Goal: Task Accomplishment & Management: Manage account settings

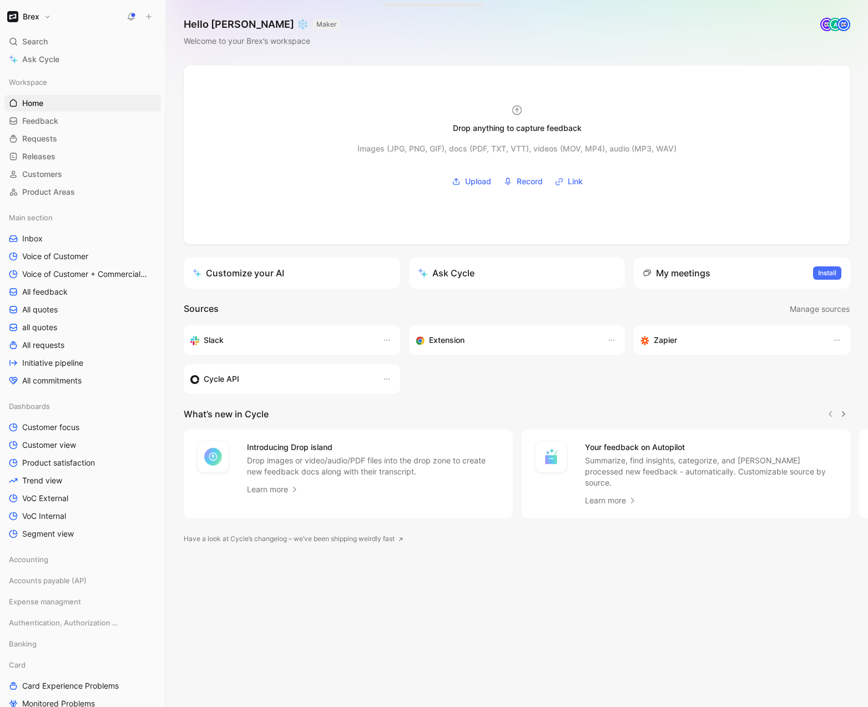
click at [45, 14] on button "Brex" at bounding box center [28, 17] width 49 height 16
click at [42, 110] on div "Workspace settings G then S" at bounding box center [75, 114] width 136 height 18
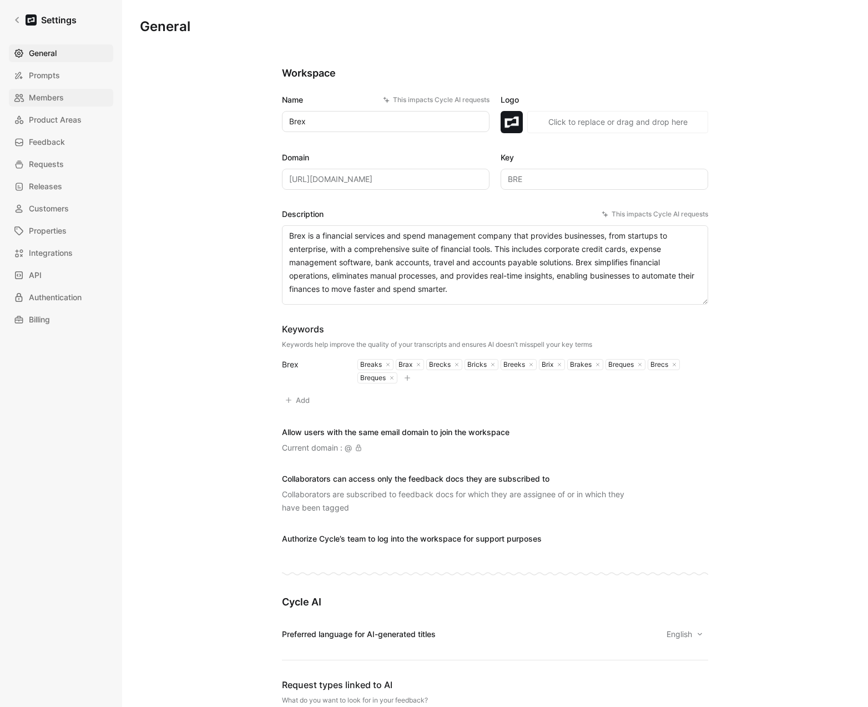
click at [46, 92] on span "Members" at bounding box center [46, 97] width 35 height 13
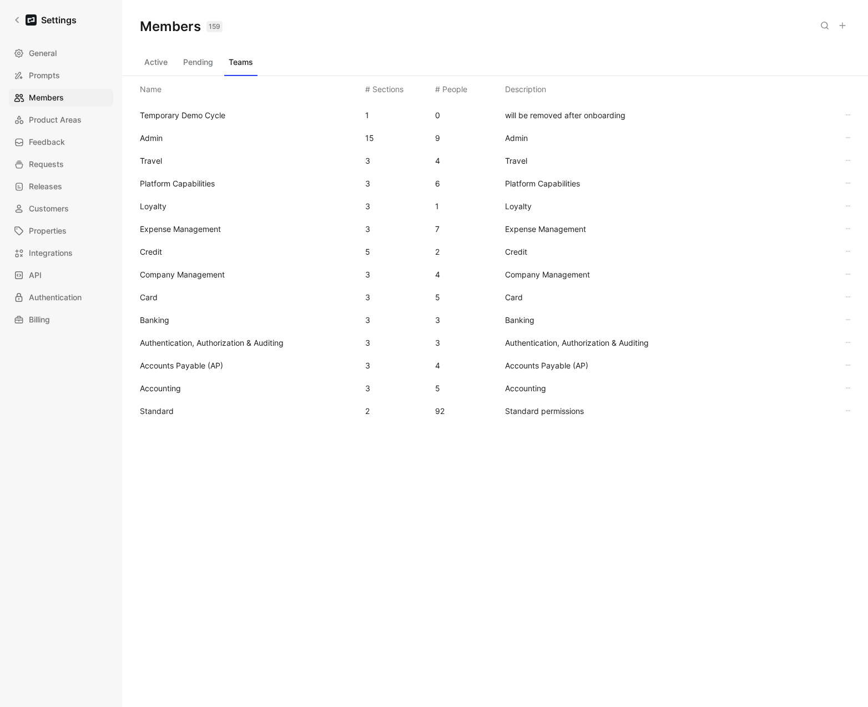
click at [160, 66] on button "Active" at bounding box center [156, 62] width 32 height 18
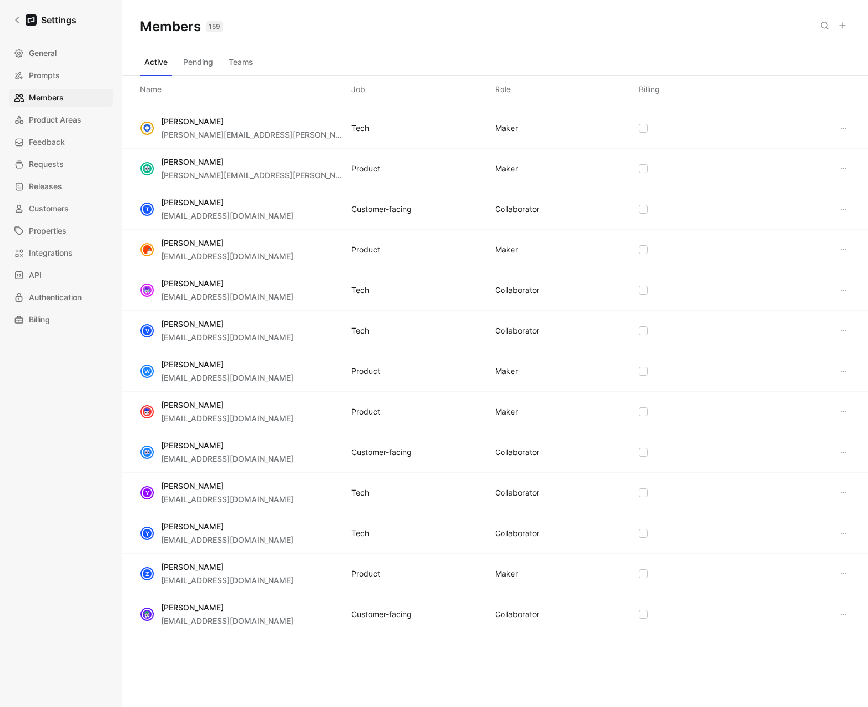
scroll to position [4268, 0]
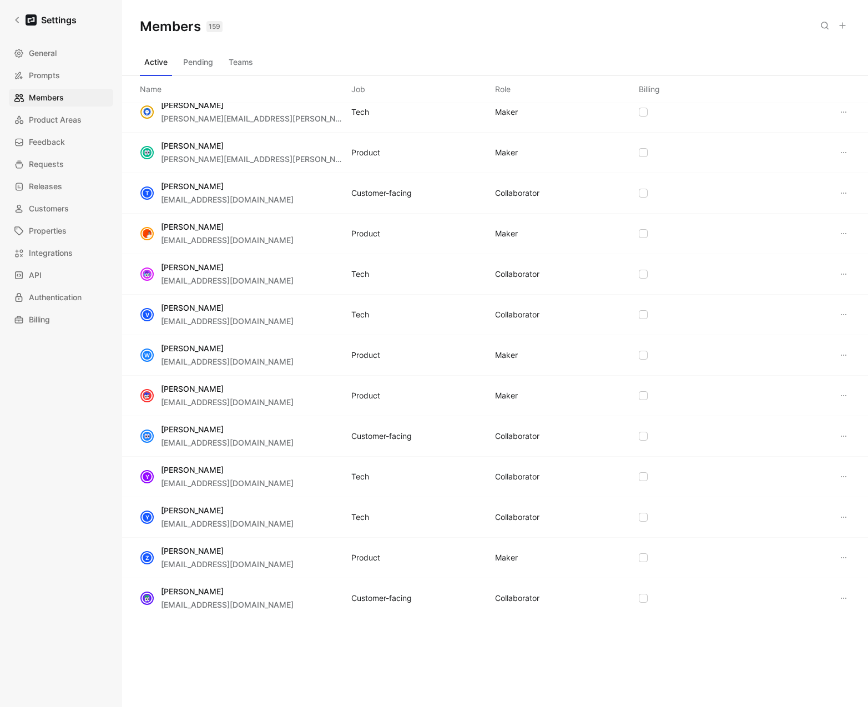
click at [822, 26] on icon at bounding box center [824, 25] width 9 height 9
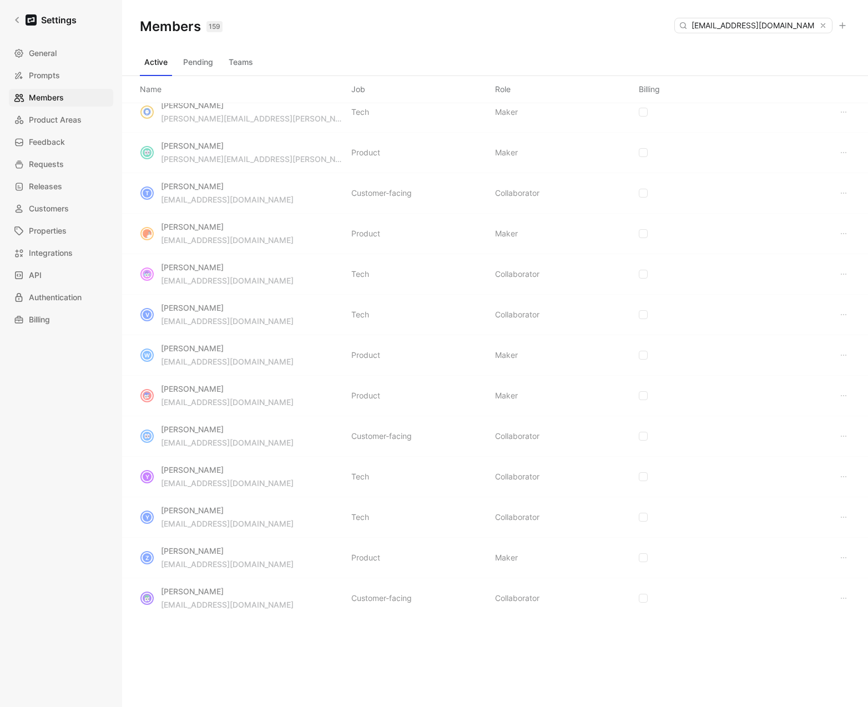
type input "[EMAIL_ADDRESS][DOMAIN_NAME]"
click at [201, 60] on button "Pending" at bounding box center [198, 62] width 39 height 18
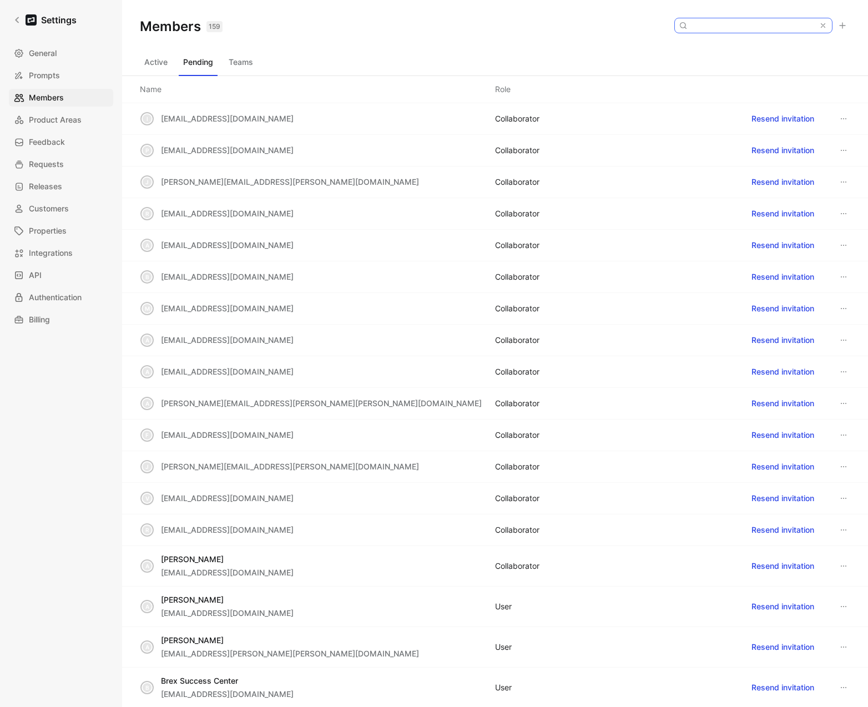
click at [759, 24] on input at bounding box center [752, 25] width 131 height 14
paste input "[EMAIL_ADDRESS][DOMAIN_NAME]"
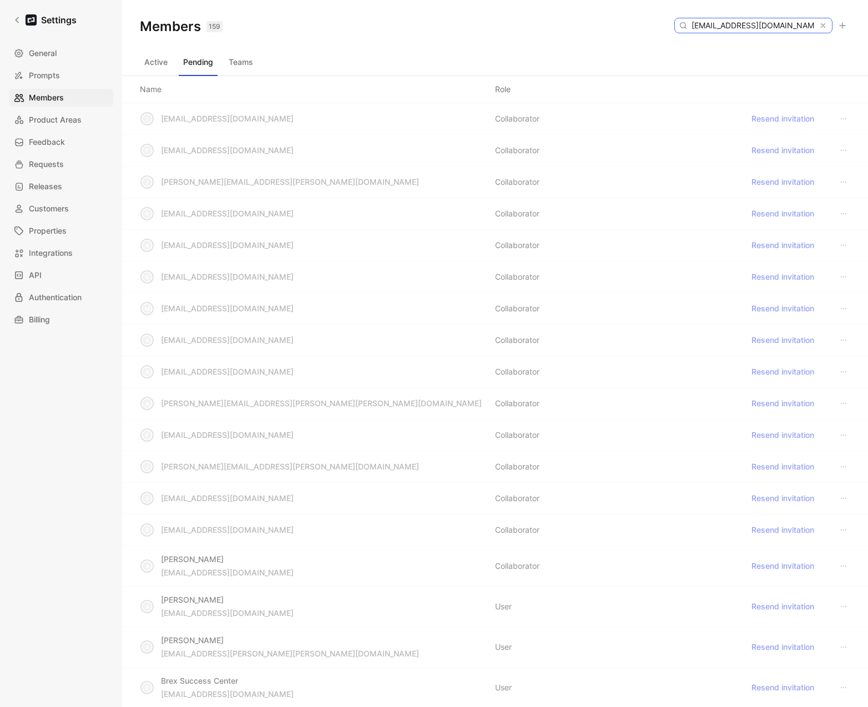
type input "[EMAIL_ADDRESS][DOMAIN_NAME]"
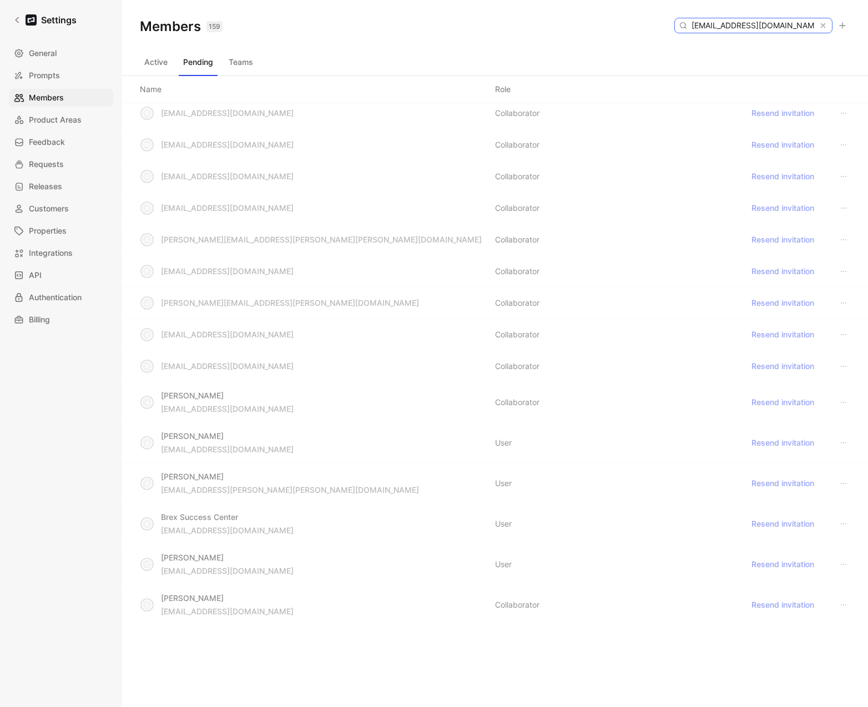
scroll to position [170, 0]
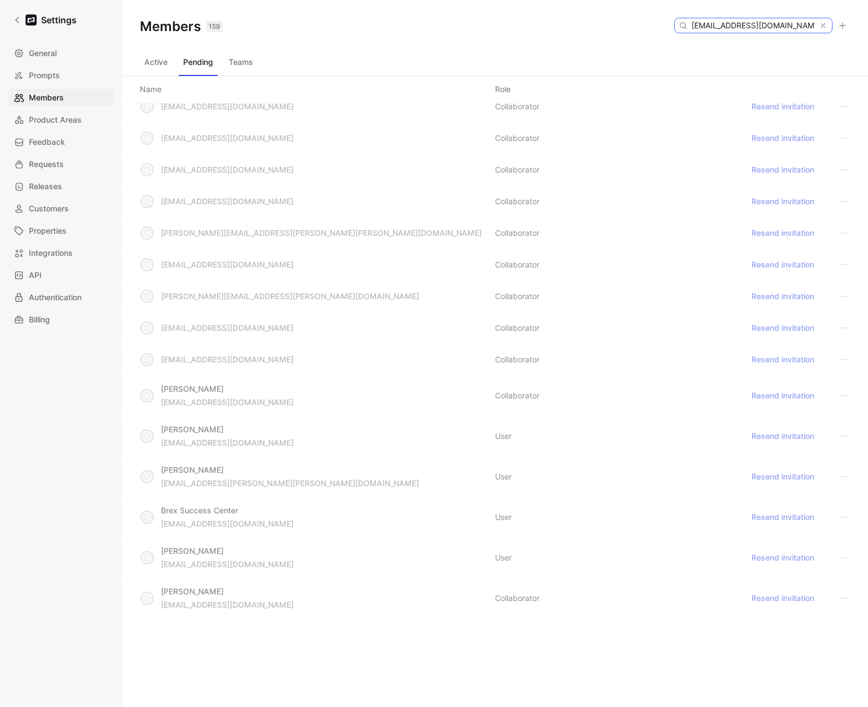
click at [825, 23] on icon at bounding box center [823, 26] width 8 height 8
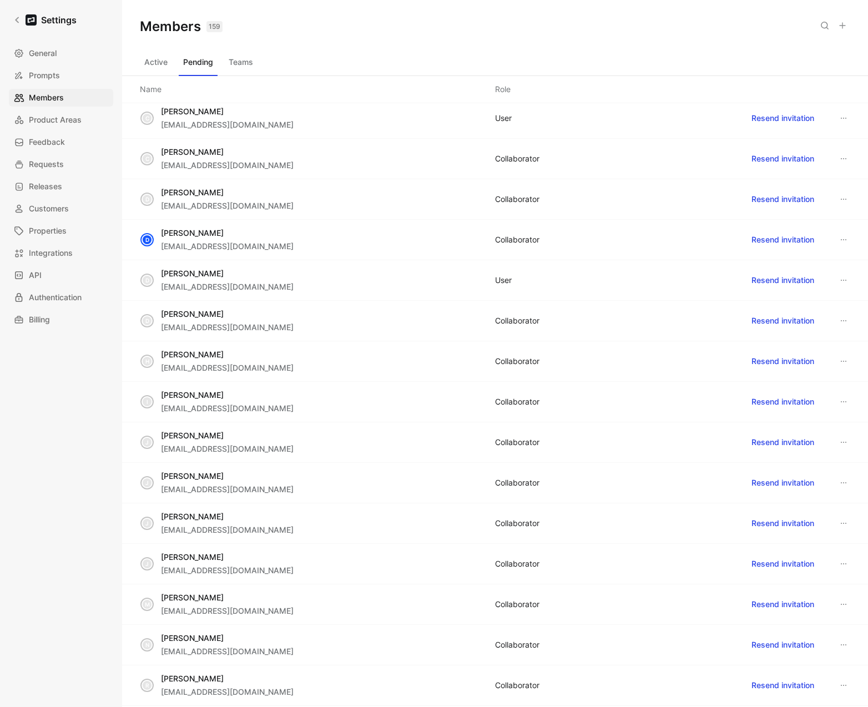
scroll to position [1021, 0]
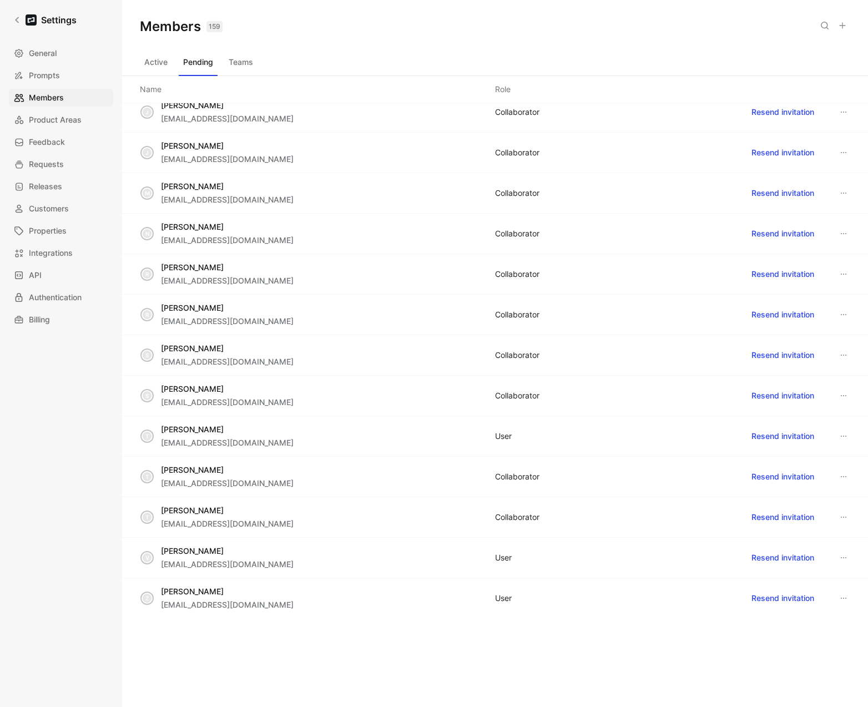
click at [158, 67] on button "Active" at bounding box center [156, 62] width 32 height 18
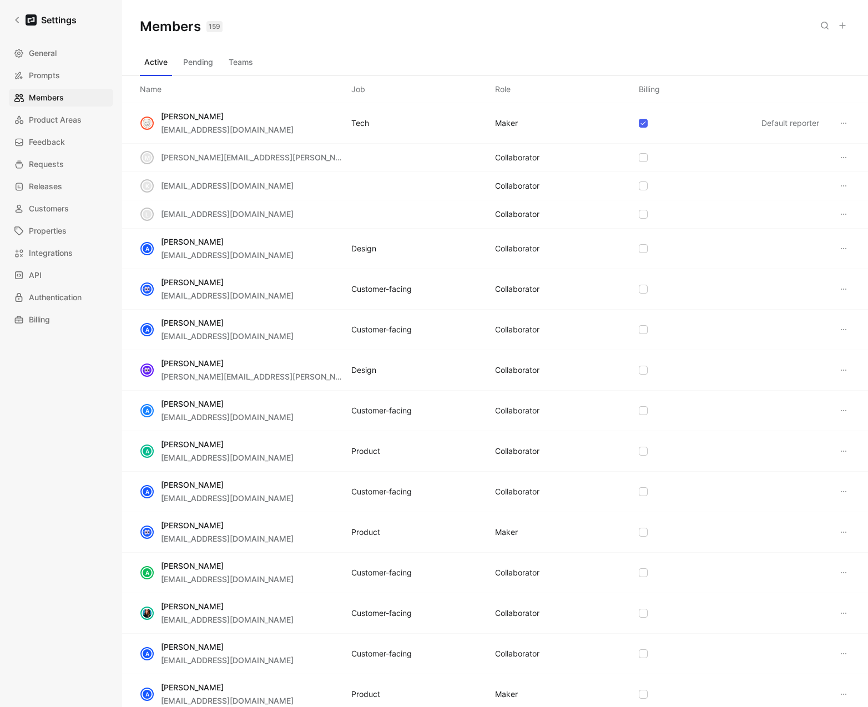
click at [844, 30] on button at bounding box center [842, 26] width 16 height 16
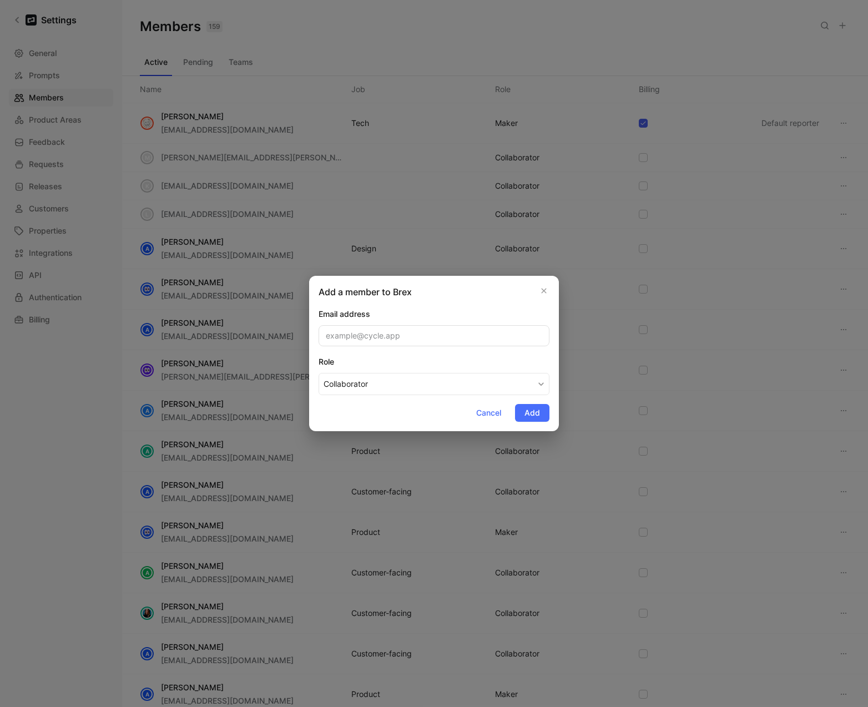
click at [429, 340] on input "email" at bounding box center [433, 335] width 231 height 21
type input "[EMAIL_ADDRESS][DOMAIN_NAME]"
click at [541, 418] on button "Add" at bounding box center [532, 413] width 34 height 18
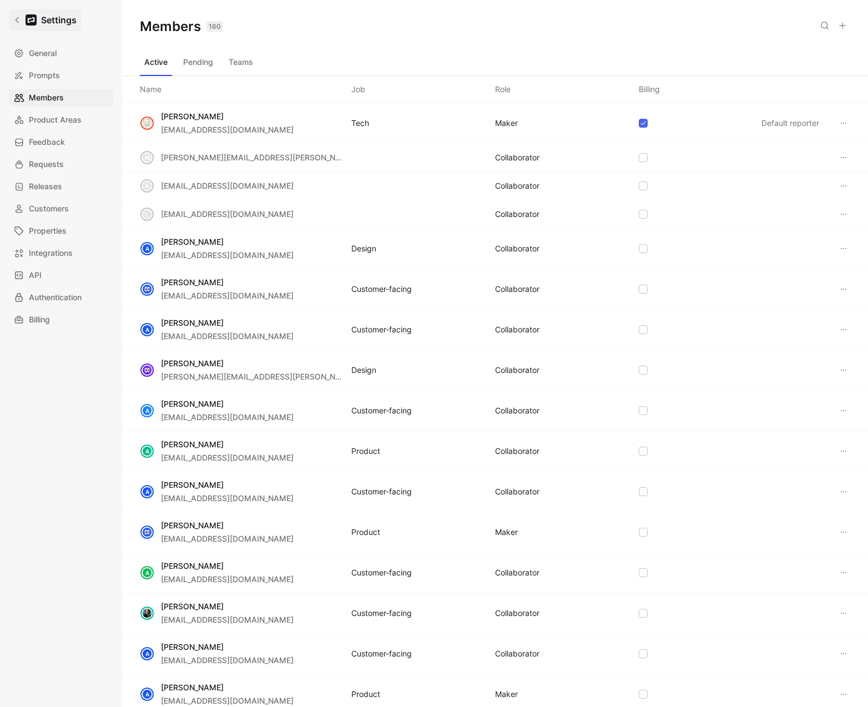
click at [14, 17] on icon at bounding box center [17, 20] width 8 height 8
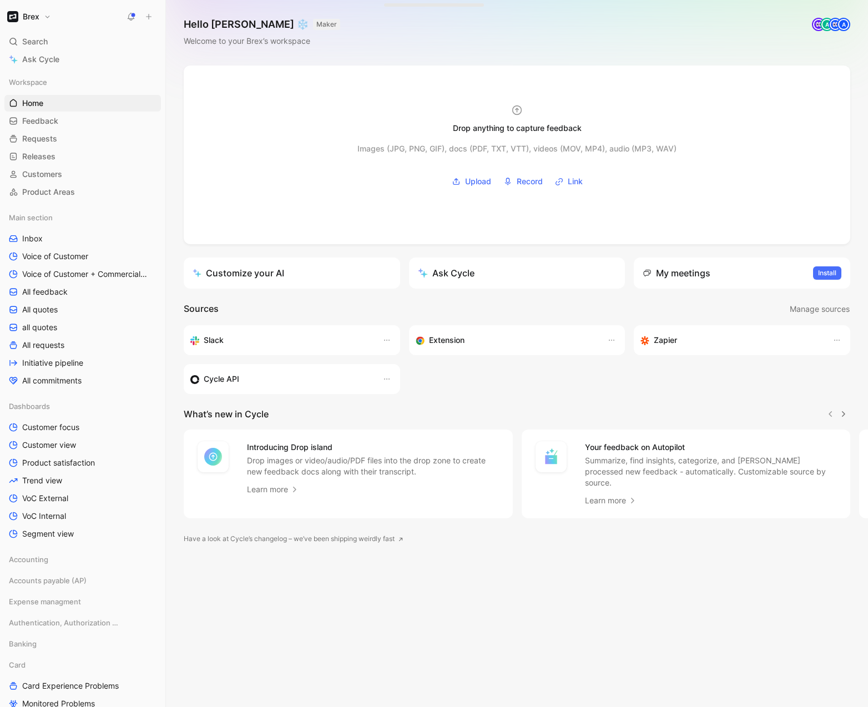
click at [50, 21] on button "Brex" at bounding box center [28, 17] width 49 height 16
click at [70, 118] on div "Workspace settings G then S" at bounding box center [75, 114] width 136 height 18
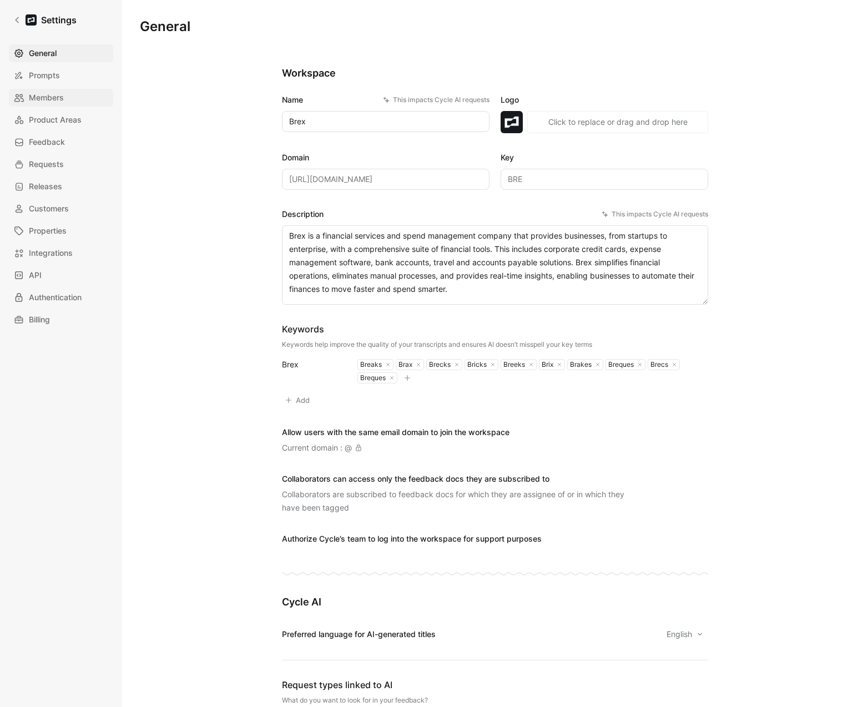
click at [51, 94] on span "Members" at bounding box center [46, 97] width 35 height 13
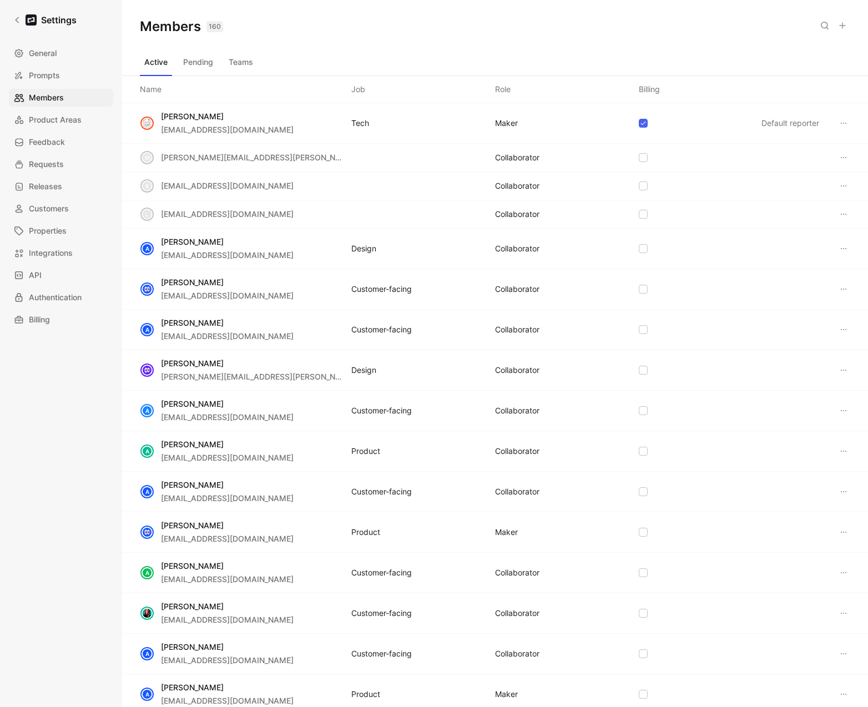
click at [241, 59] on button "Teams" at bounding box center [240, 62] width 33 height 18
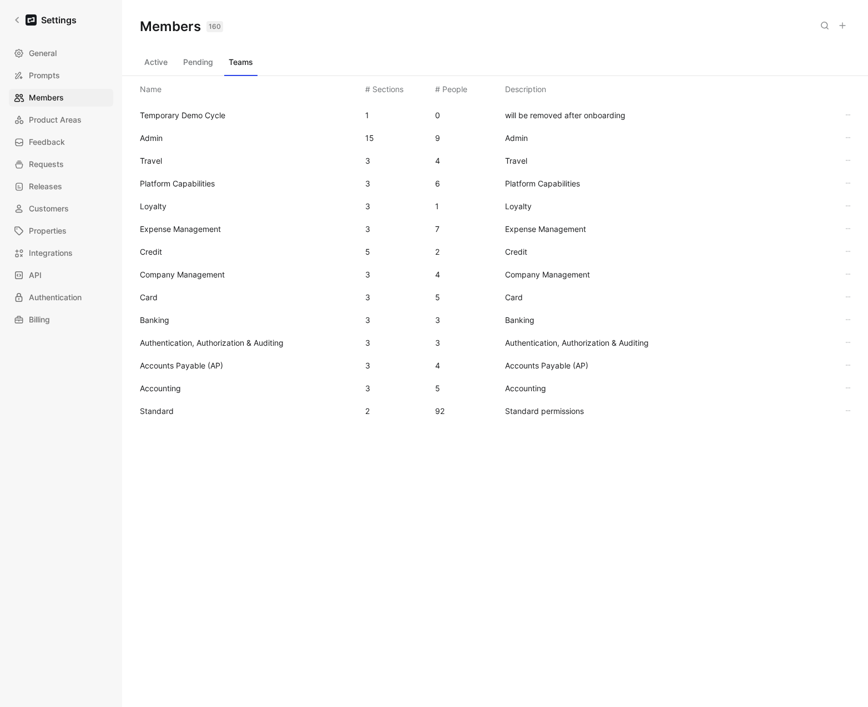
click at [164, 61] on button "Active" at bounding box center [156, 62] width 32 height 18
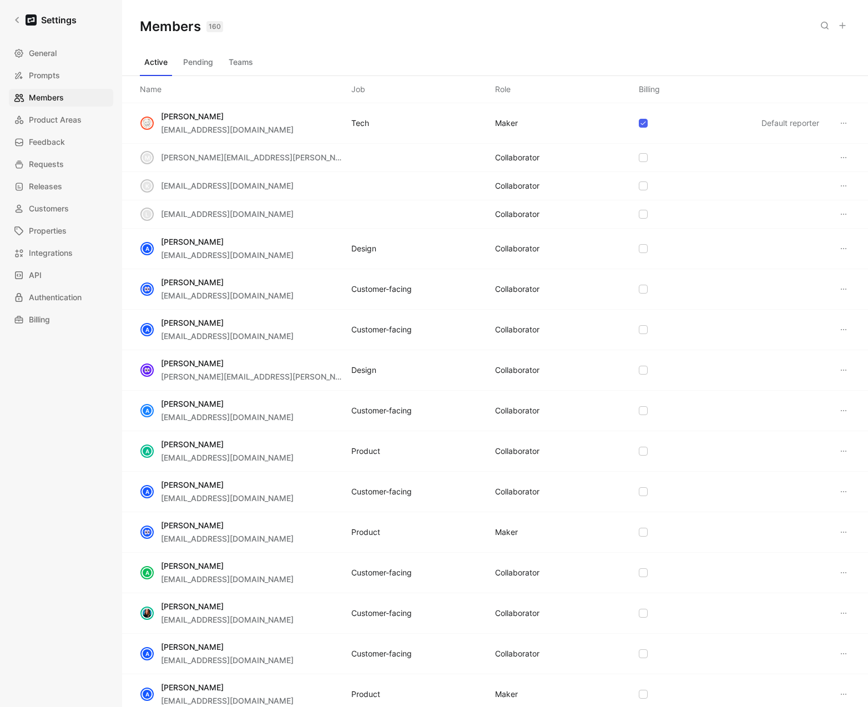
click at [190, 63] on button "Pending" at bounding box center [198, 62] width 39 height 18
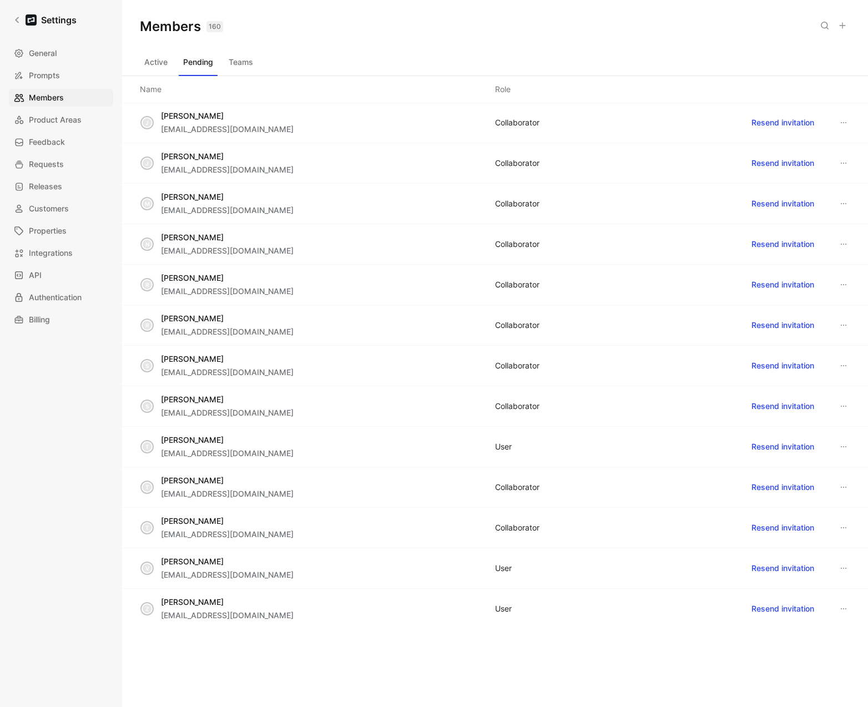
scroll to position [1021, 0]
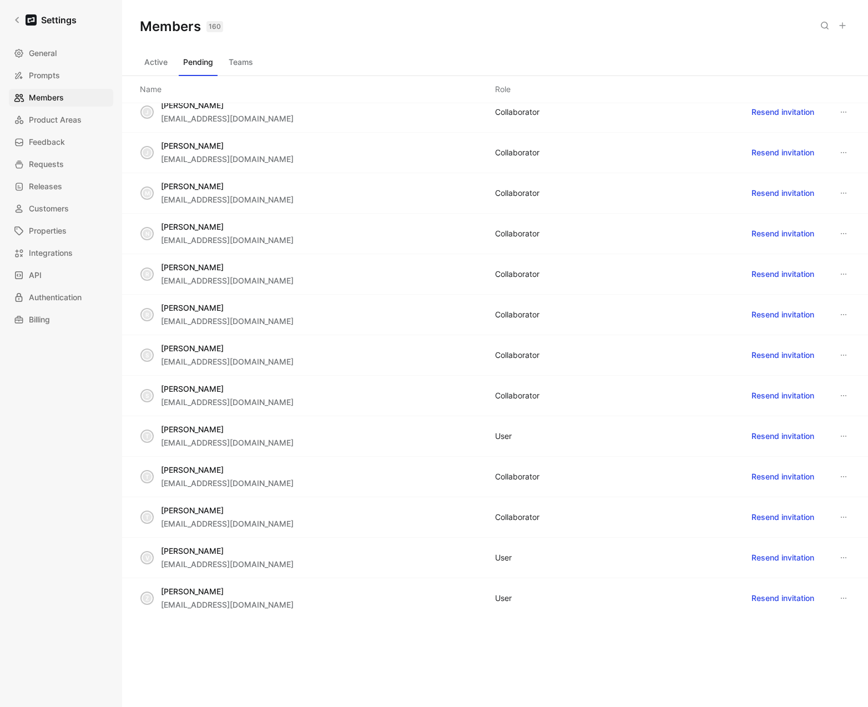
click at [826, 28] on icon at bounding box center [824, 25] width 9 height 9
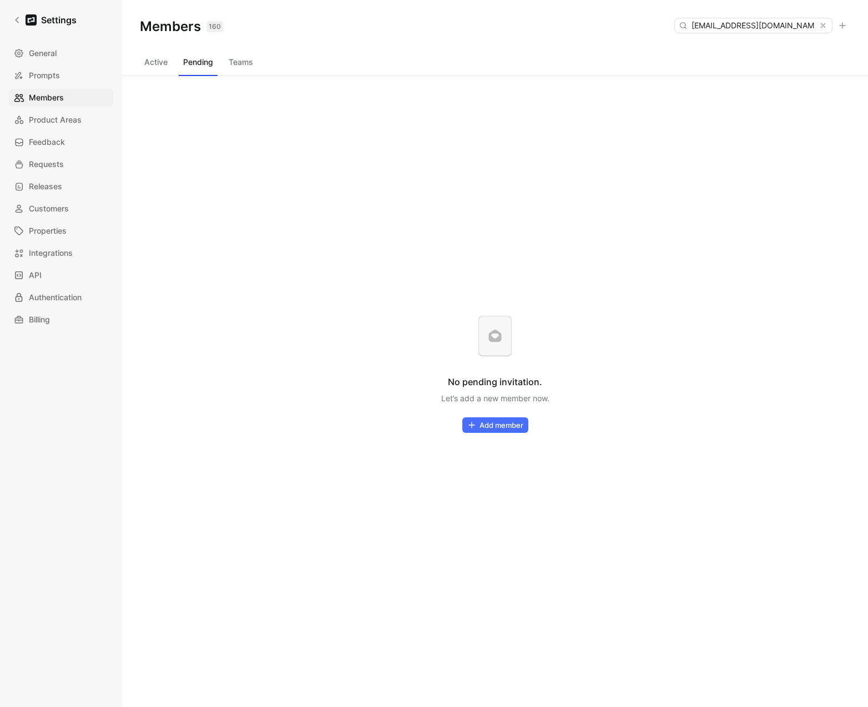
type input "[EMAIL_ADDRESS][DOMAIN_NAME]"
click at [162, 60] on button "Active" at bounding box center [156, 62] width 32 height 18
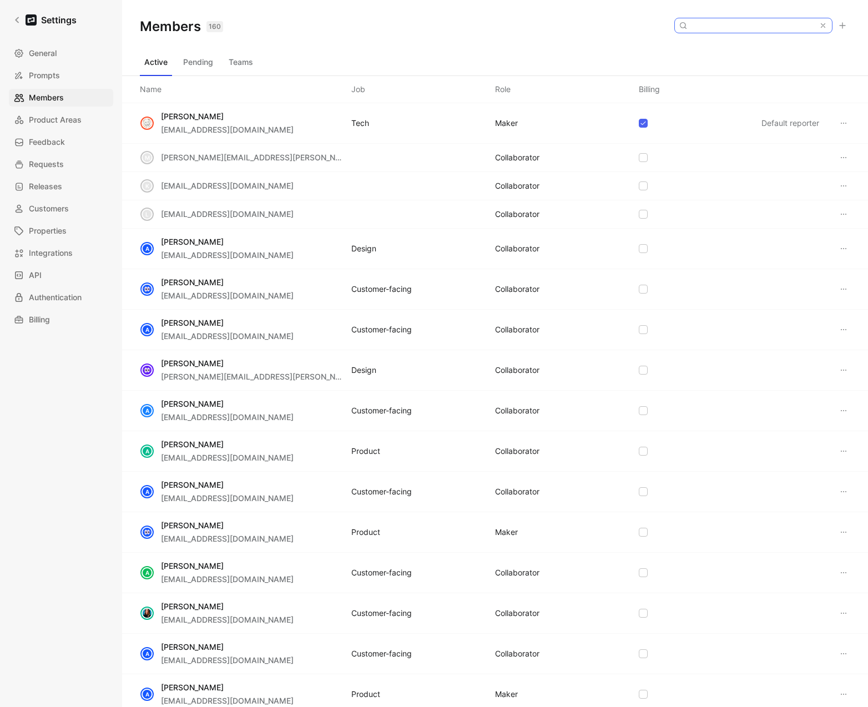
click at [750, 27] on input at bounding box center [752, 25] width 131 height 14
paste input "[EMAIL_ADDRESS][DOMAIN_NAME]"
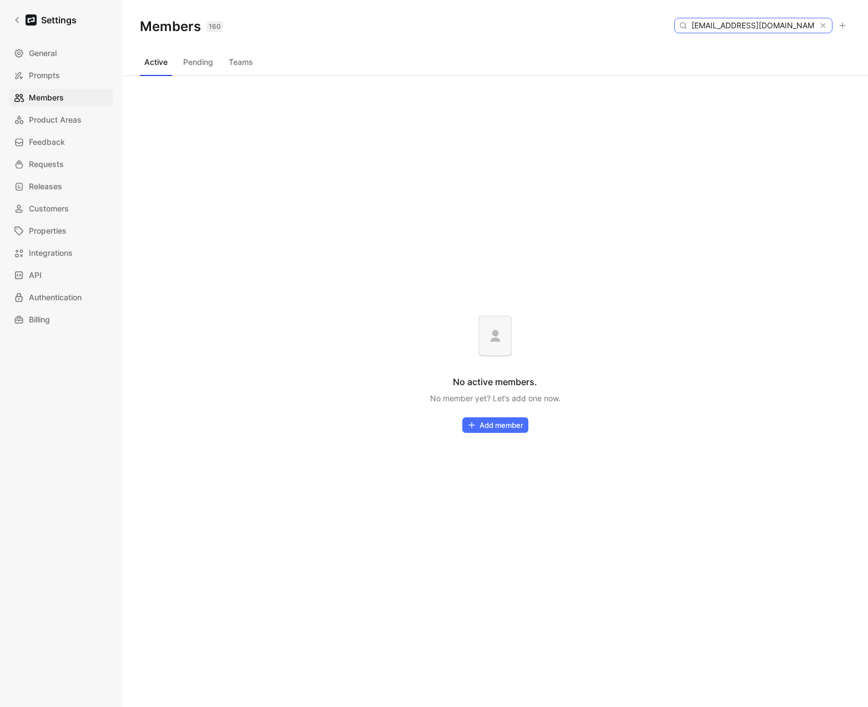
type input "[EMAIL_ADDRESS][DOMAIN_NAME]"
click at [197, 67] on button "Pending" at bounding box center [198, 62] width 39 height 18
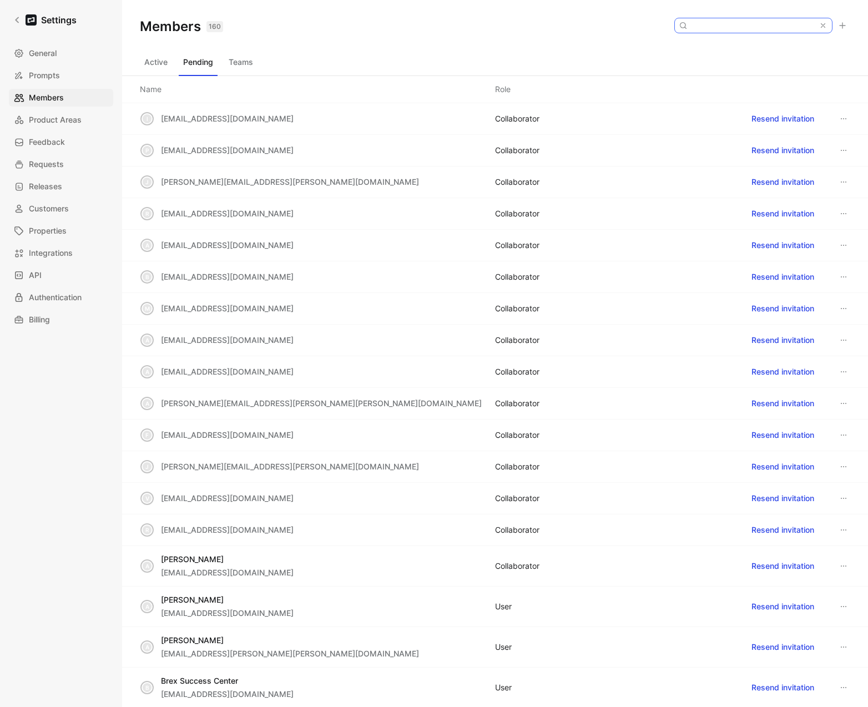
click at [801, 29] on input at bounding box center [752, 25] width 131 height 14
paste input "[EMAIL_ADDRESS][DOMAIN_NAME]"
type input "[EMAIL_ADDRESS][DOMAIN_NAME]"
